Goal: Information Seeking & Learning: Learn about a topic

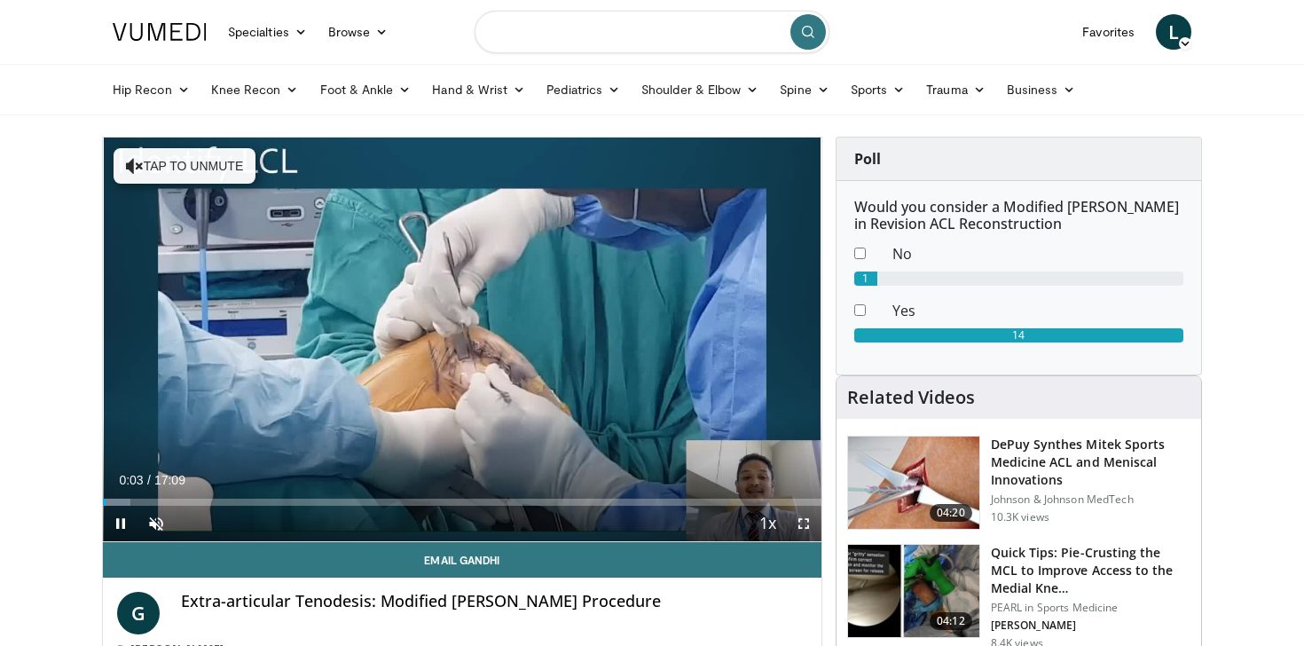
click at [569, 29] on input "Search topics, interventions" at bounding box center [651, 32] width 355 height 43
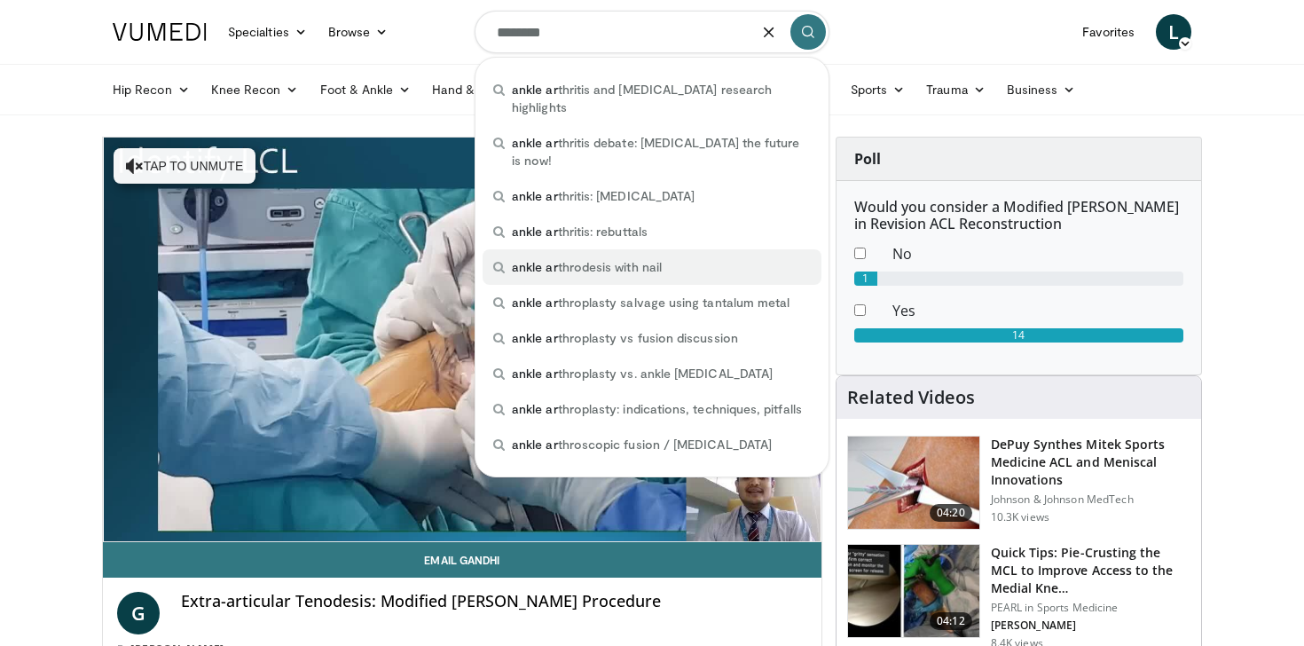
click at [542, 259] on span "ankle ar" at bounding box center [535, 266] width 46 height 15
type input "**********"
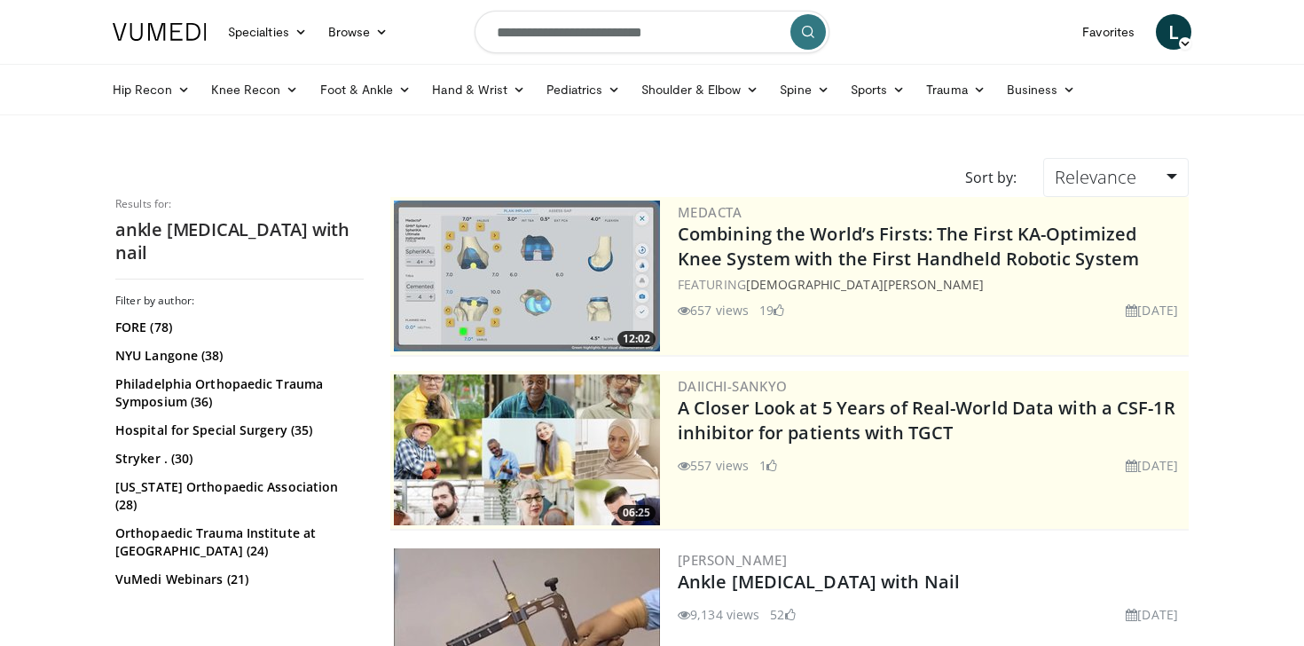
click at [808, 42] on button "submit" at bounding box center [807, 31] width 35 height 35
click at [388, 95] on link "Foot & Ankle" at bounding box center [366, 89] width 113 height 35
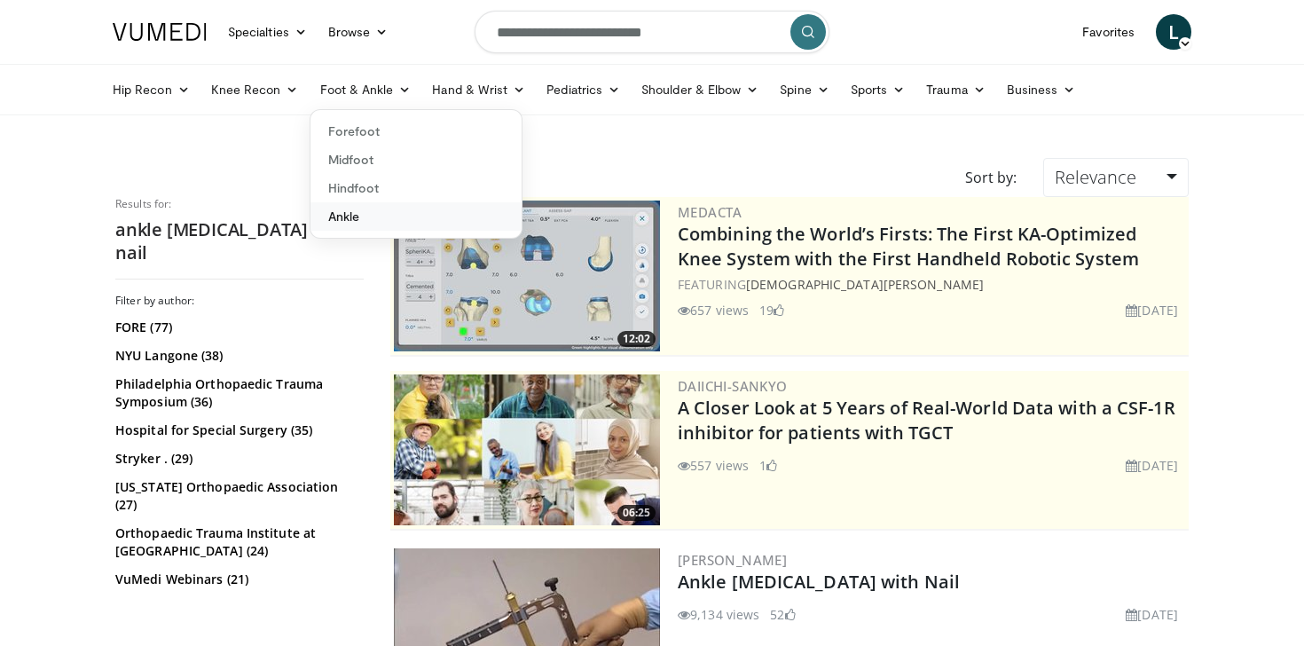
click at [352, 222] on link "Ankle" at bounding box center [415, 216] width 211 height 28
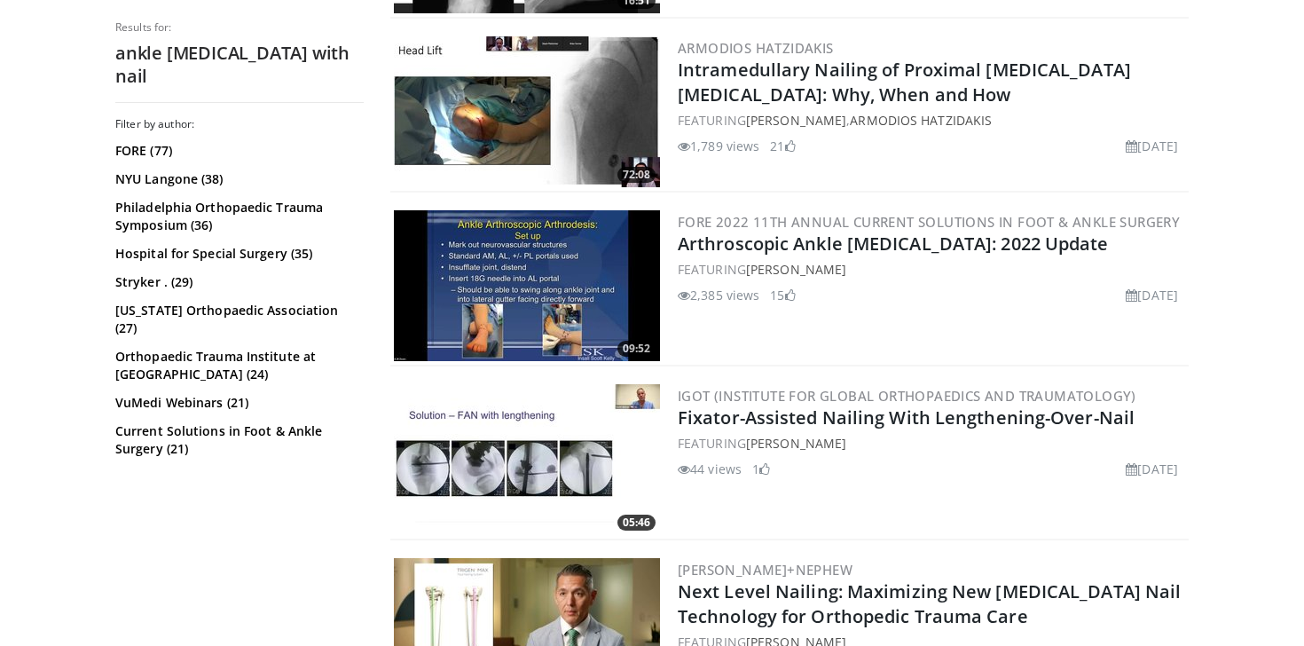
scroll to position [3654, 0]
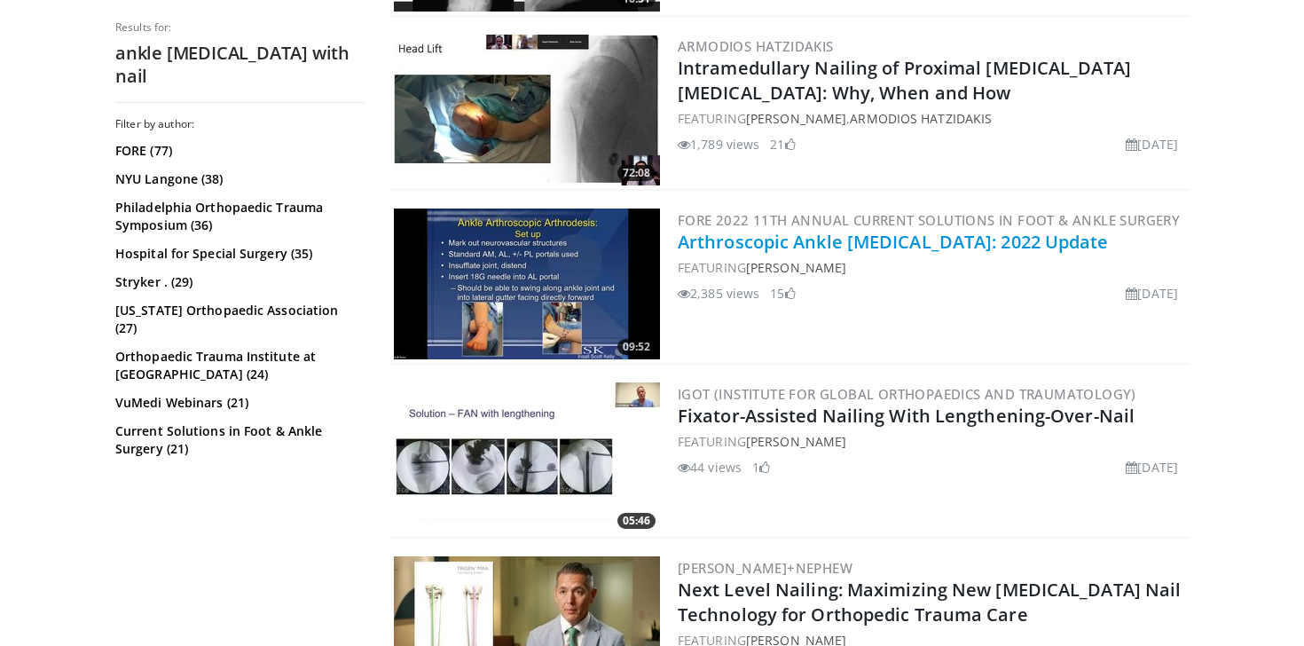
click at [834, 235] on link "Arthroscopic Ankle Arthrodesis: 2022 Update" at bounding box center [893, 242] width 431 height 24
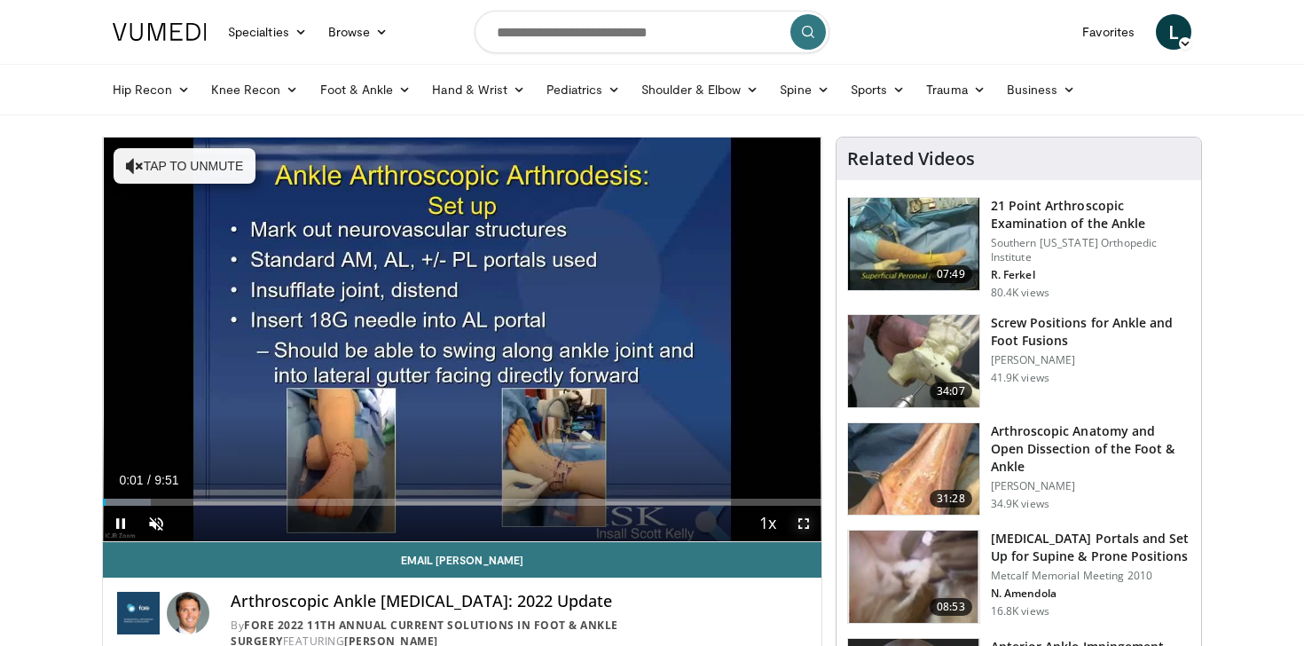
click at [805, 526] on span "Video Player" at bounding box center [803, 523] width 35 height 35
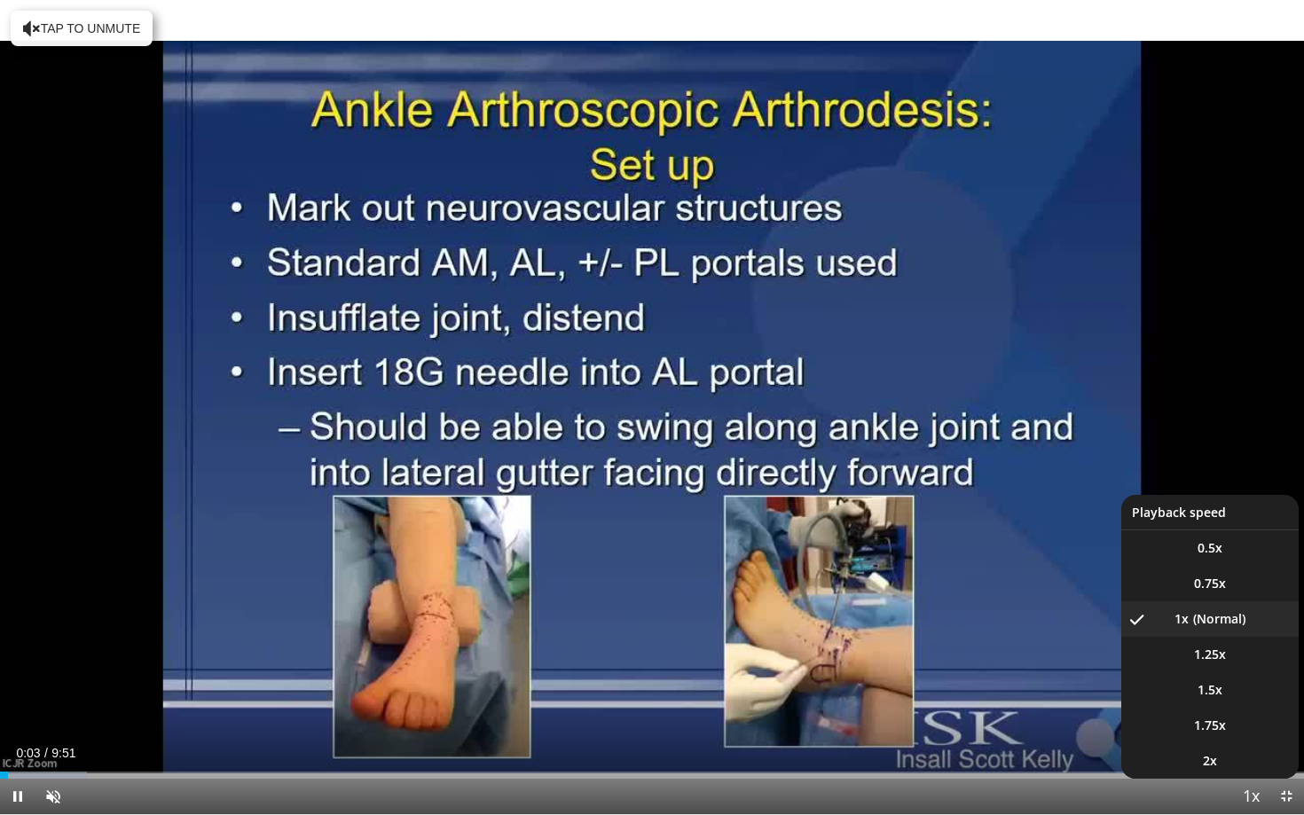
click at [1251, 645] on span "Video Player" at bounding box center [1250, 797] width 25 height 35
click at [1251, 645] on video-js "**********" at bounding box center [652, 407] width 1304 height 815
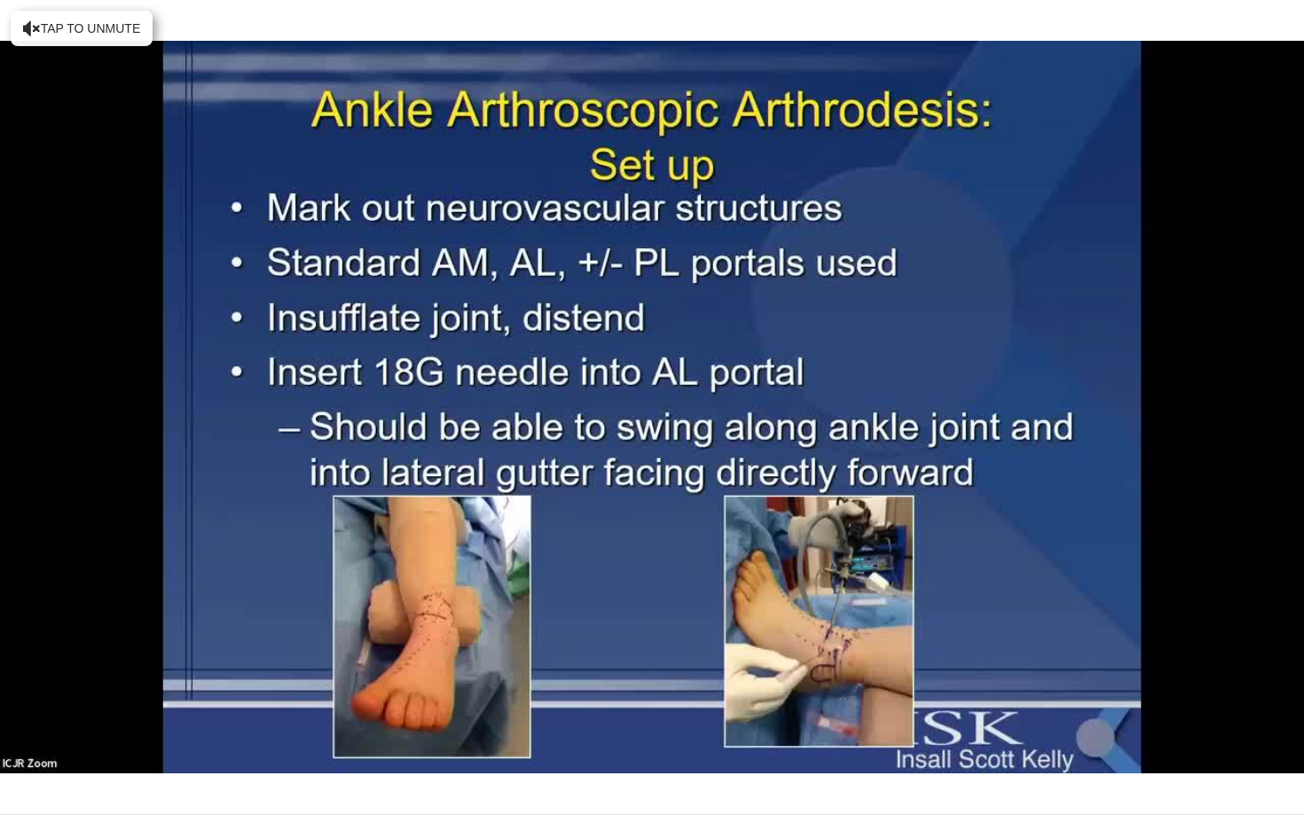
click at [1251, 645] on video-js "**********" at bounding box center [652, 407] width 1304 height 815
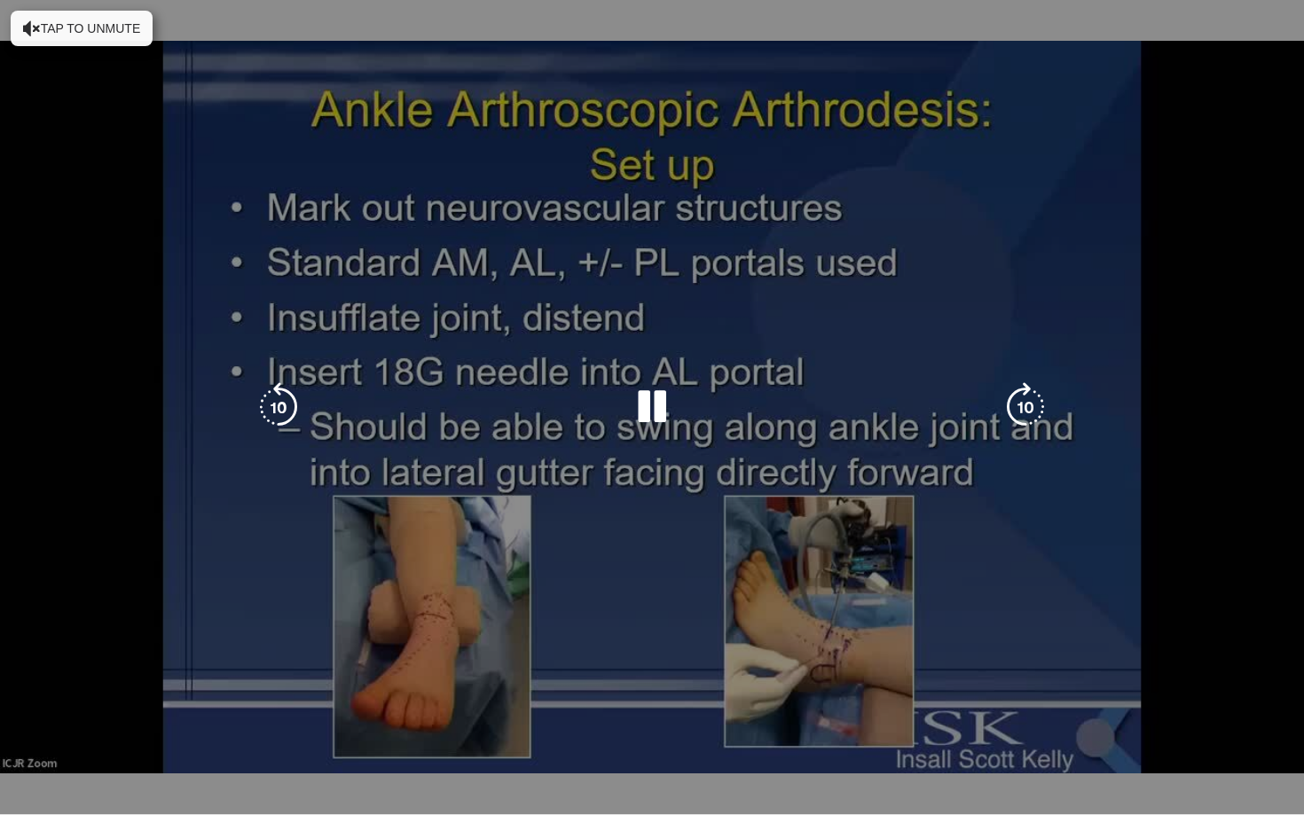
click at [1249, 645] on div "10 seconds Tap to unmute" at bounding box center [652, 407] width 1304 height 814
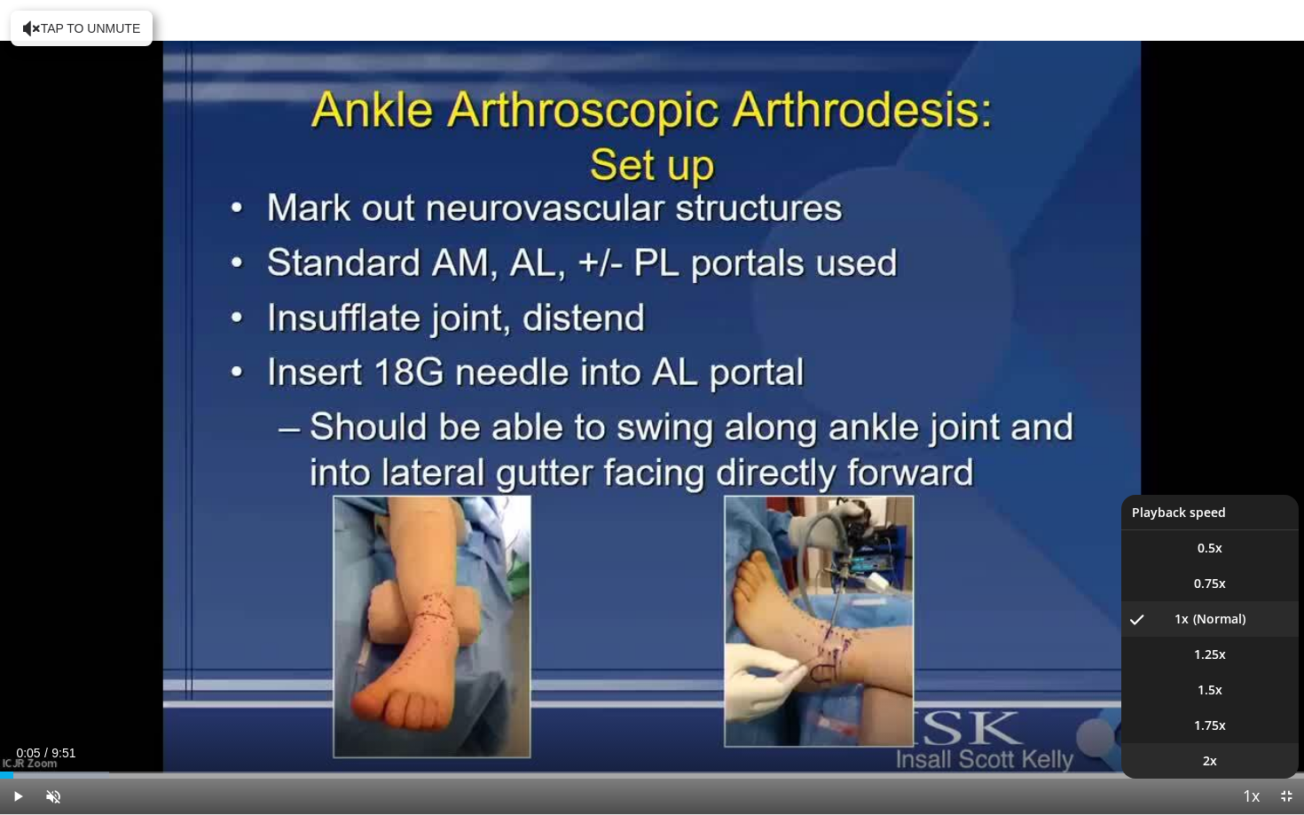
click at [1218, 645] on li "2x" at bounding box center [1209, 760] width 177 height 35
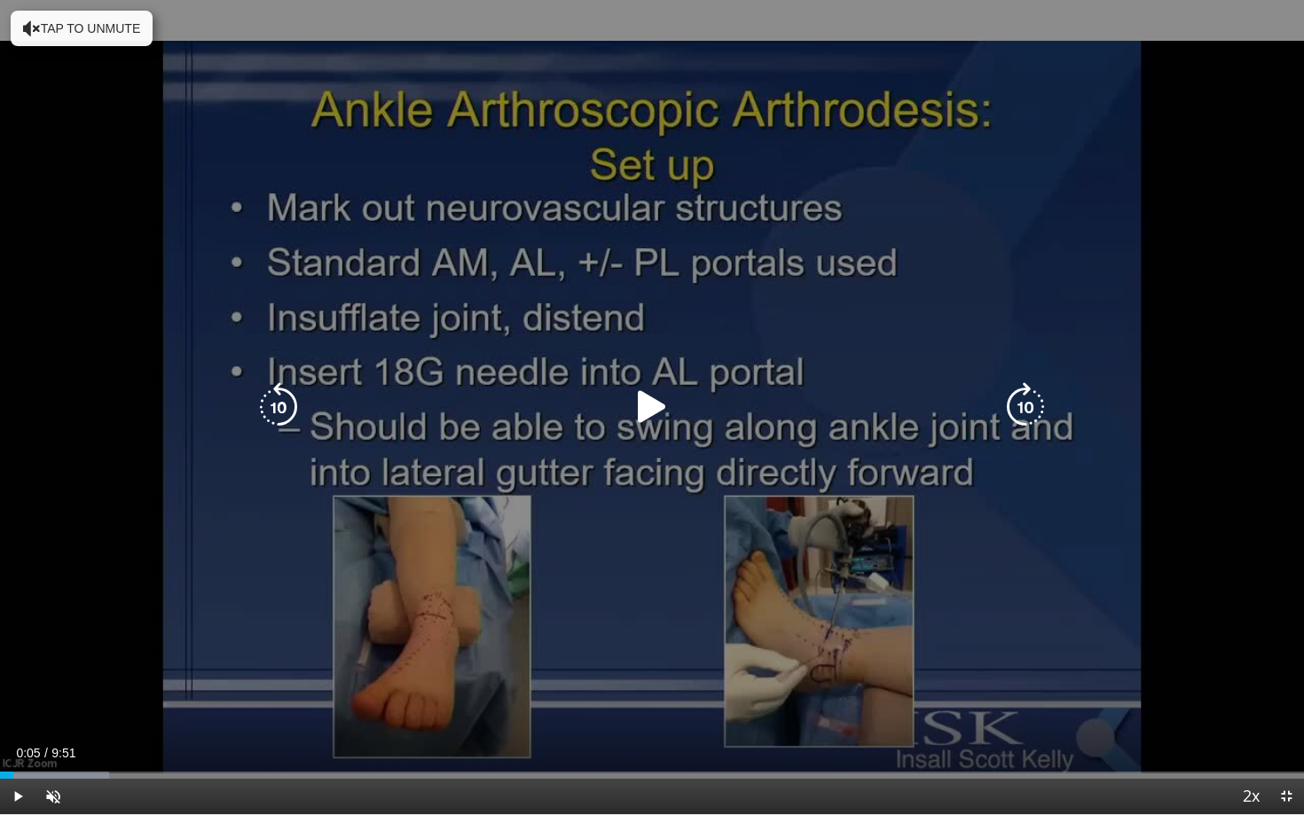
click at [661, 406] on icon "Video Player" at bounding box center [652, 407] width 50 height 50
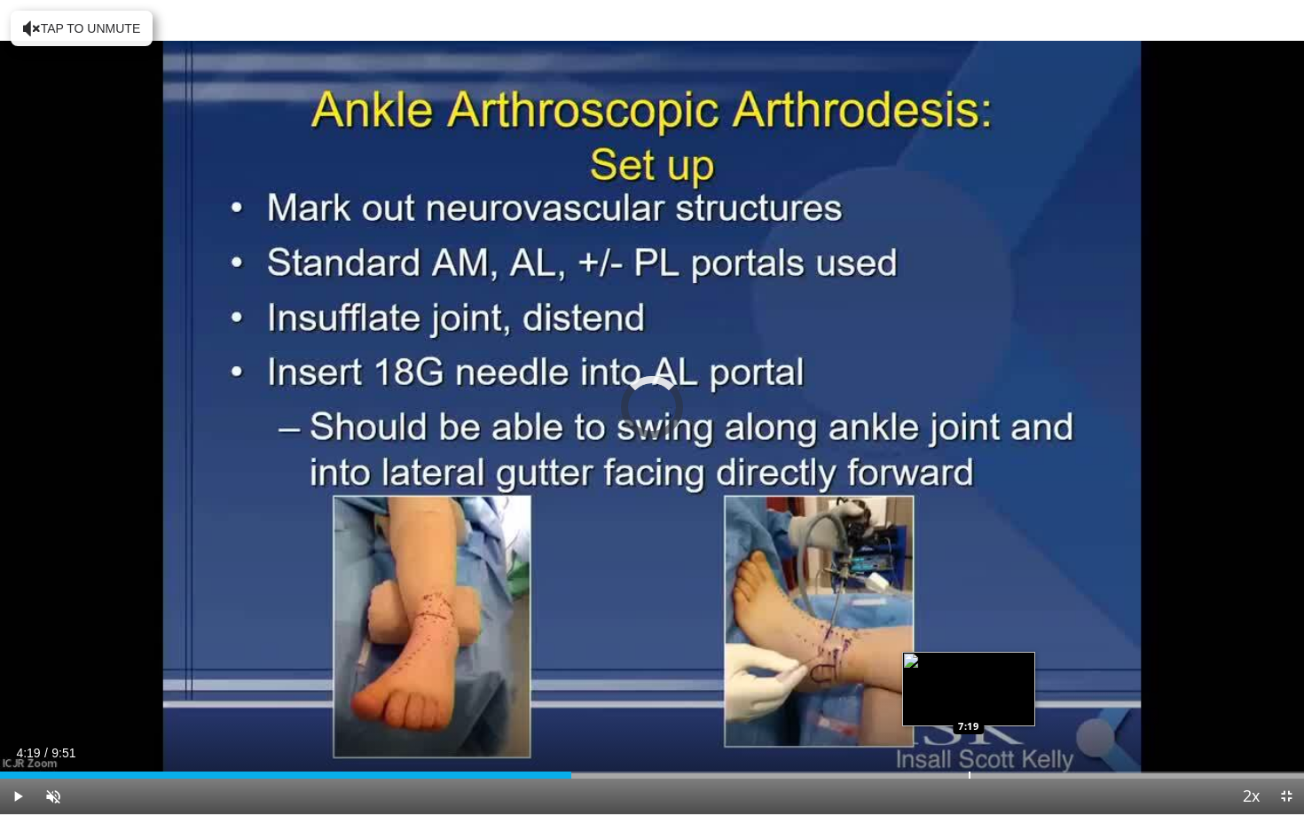
drag, startPoint x: 1220, startPoint y: 775, endPoint x: 943, endPoint y: 773, distance: 277.6
click at [943, 645] on div "Loaded : 0.00% 7:20 7:19" at bounding box center [652, 775] width 1304 height 7
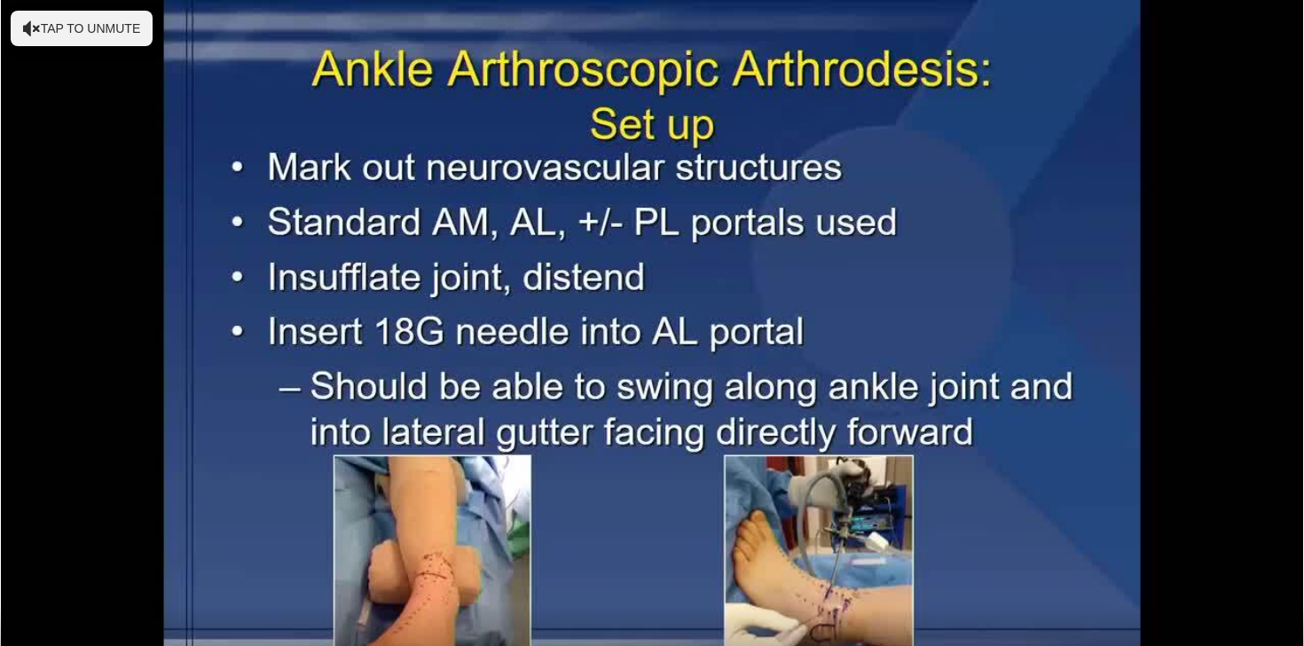
scroll to position [170, 0]
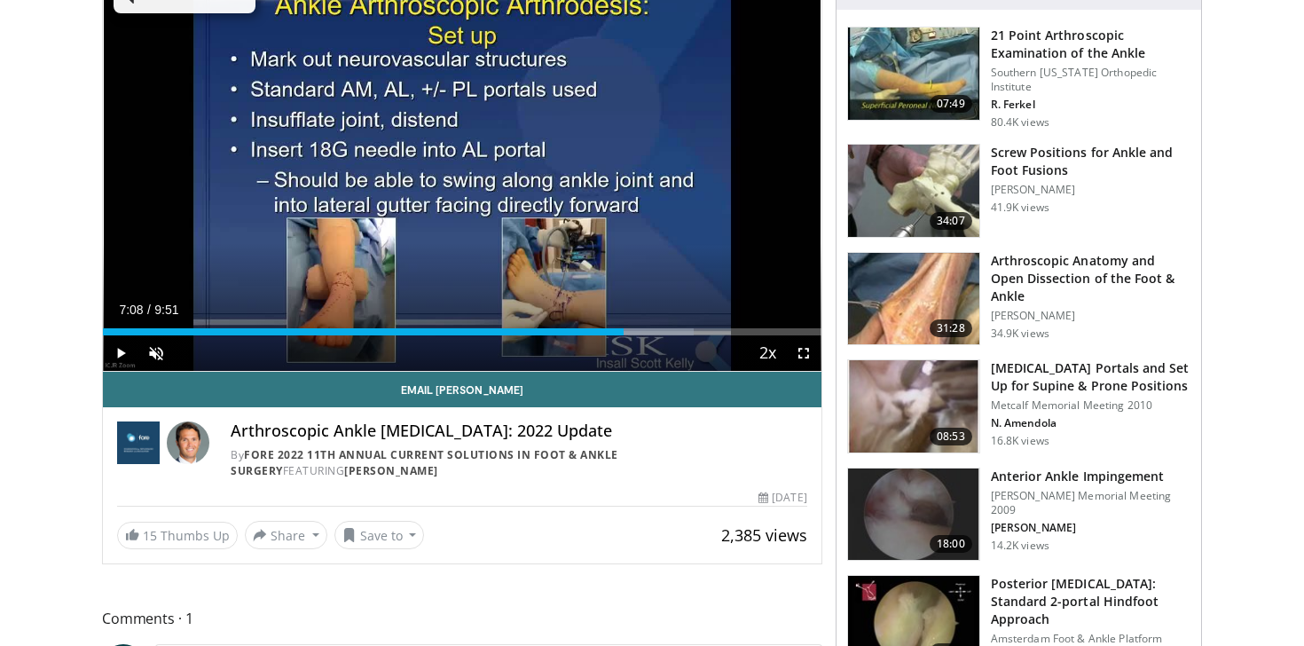
click at [1068, 275] on h3 "Arthroscopic Anatomy and Open Dissection of the Foot & Ankle" at bounding box center [1091, 278] width 200 height 53
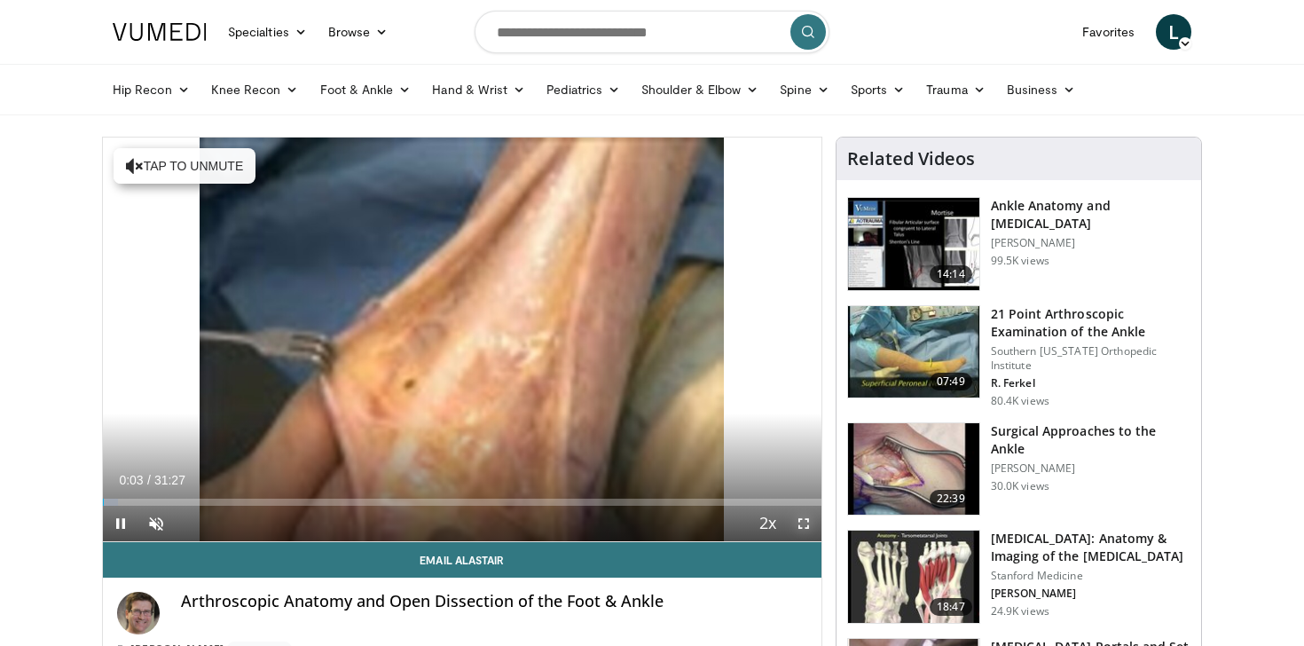
click at [800, 527] on span "Video Player" at bounding box center [803, 523] width 35 height 35
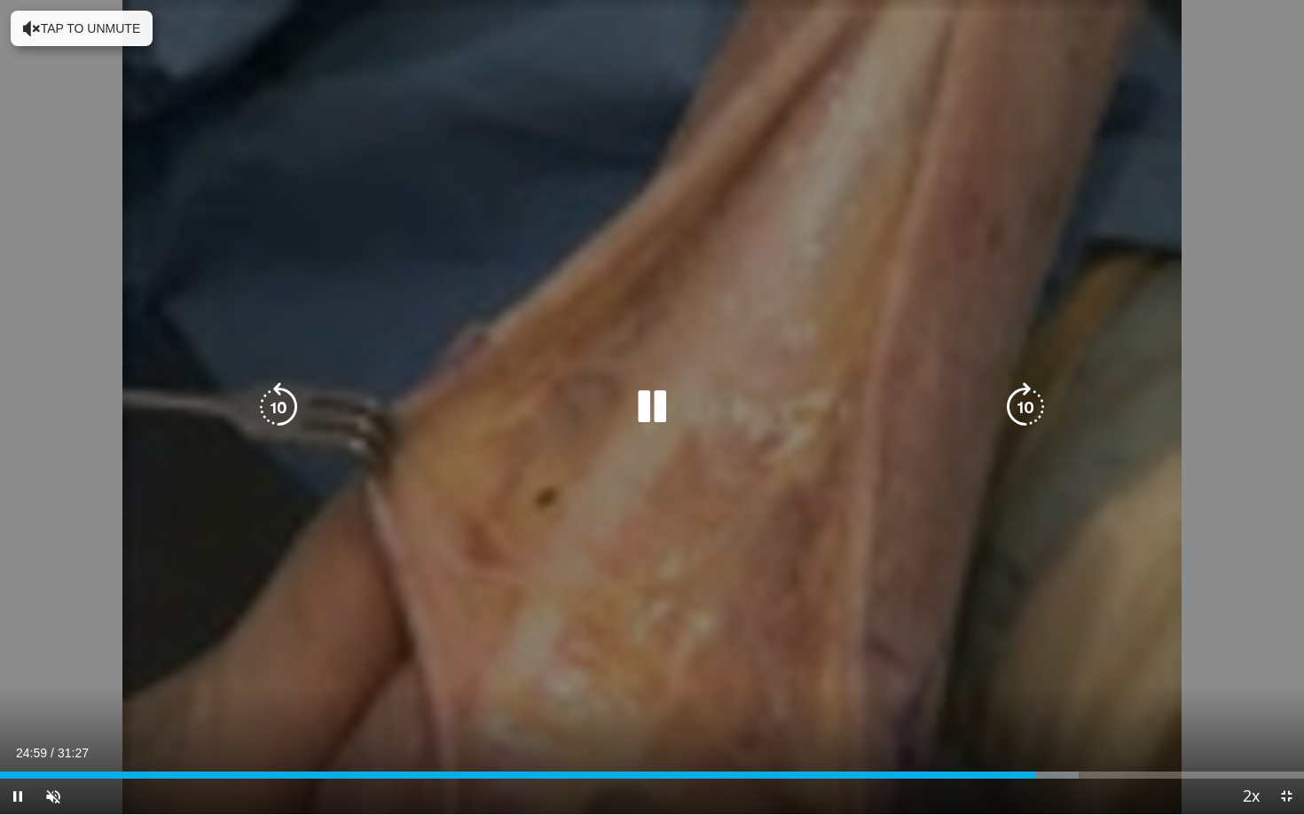
click at [640, 407] on icon "Video Player" at bounding box center [652, 407] width 50 height 50
